Goal: Task Accomplishment & Management: Manage account settings

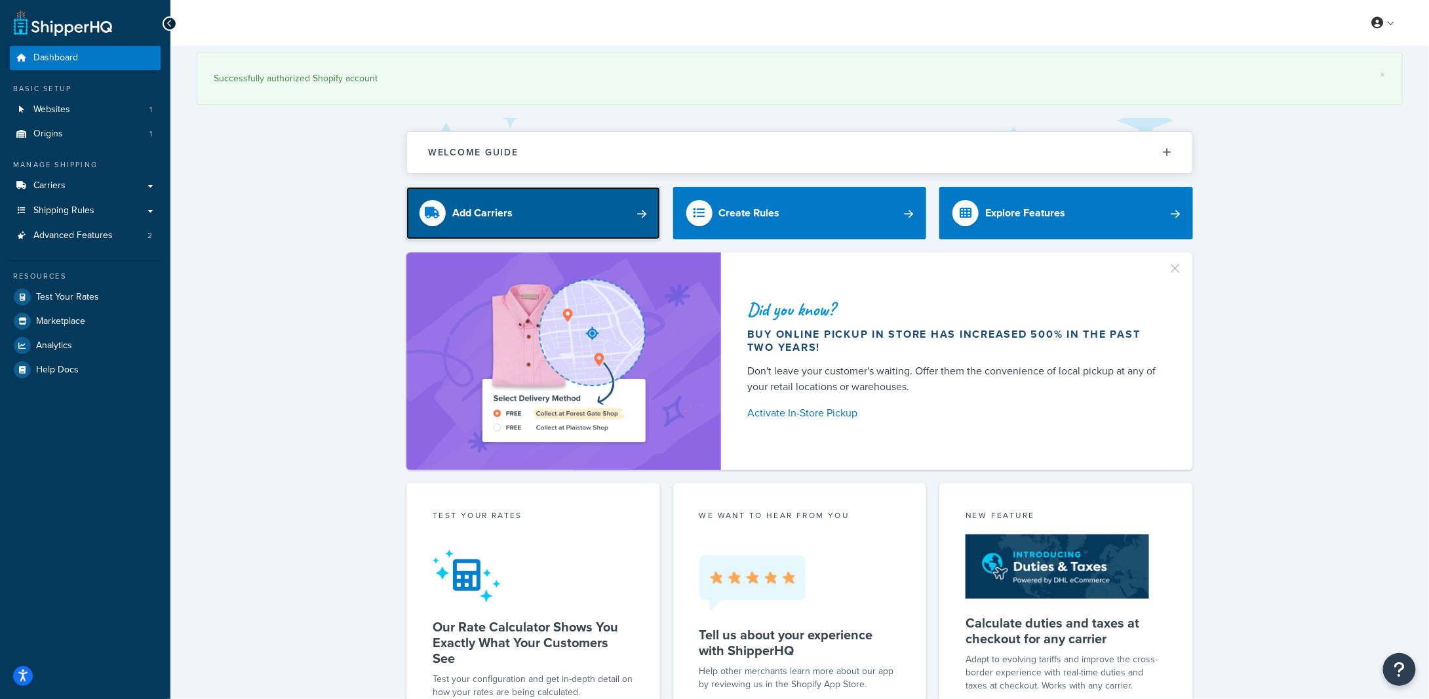
click at [475, 206] on div "Add Carriers" at bounding box center [482, 213] width 60 height 18
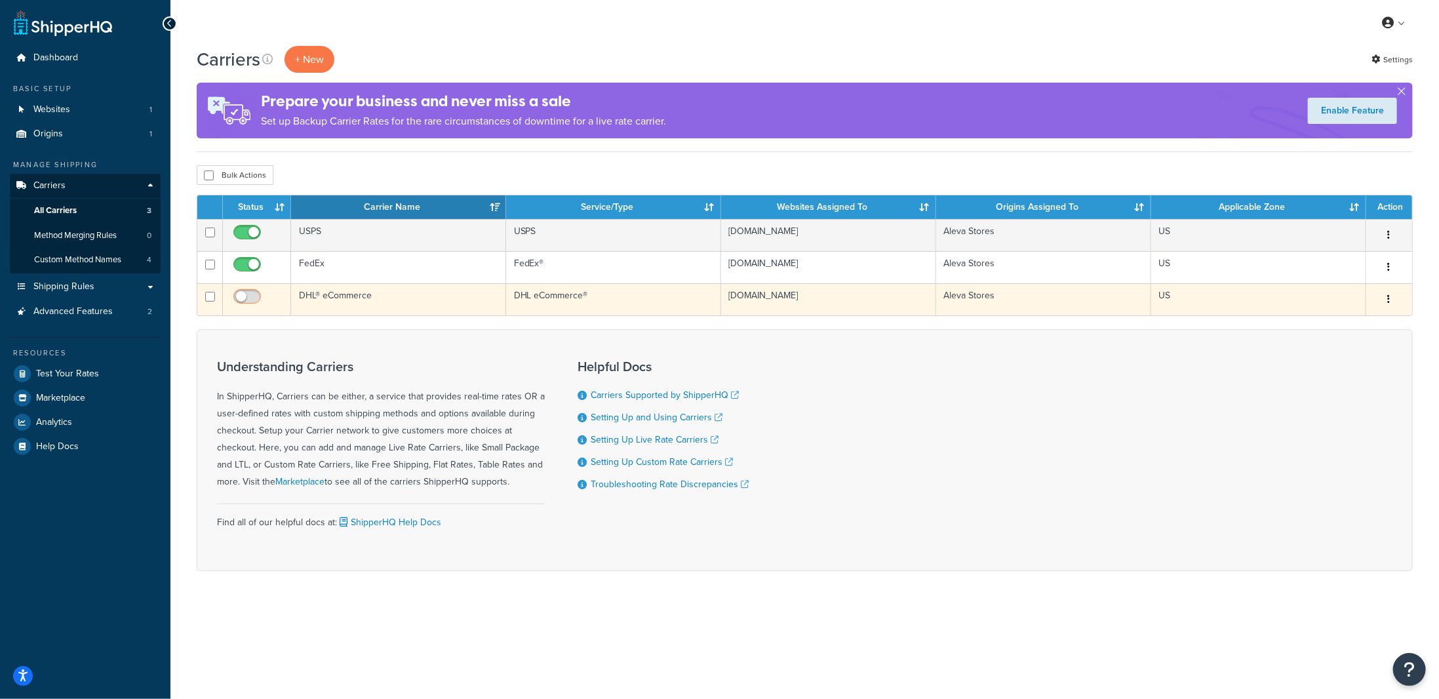
click at [252, 297] on input "checkbox" at bounding box center [249, 300] width 36 height 16
checkbox input "true"
click at [355, 300] on td "DHL® eCommerce" at bounding box center [398, 299] width 215 height 32
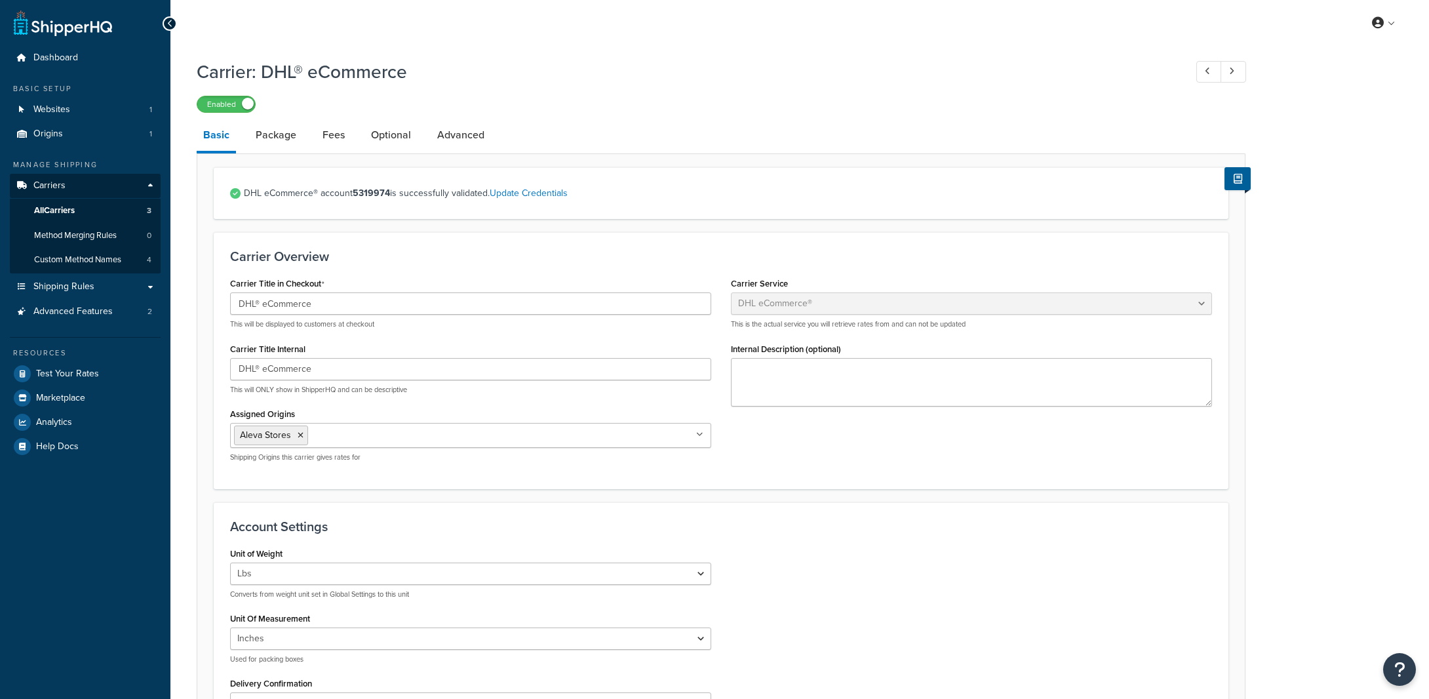
select select "dhlEcommercev4"
